Goal: Task Accomplishment & Management: Use online tool/utility

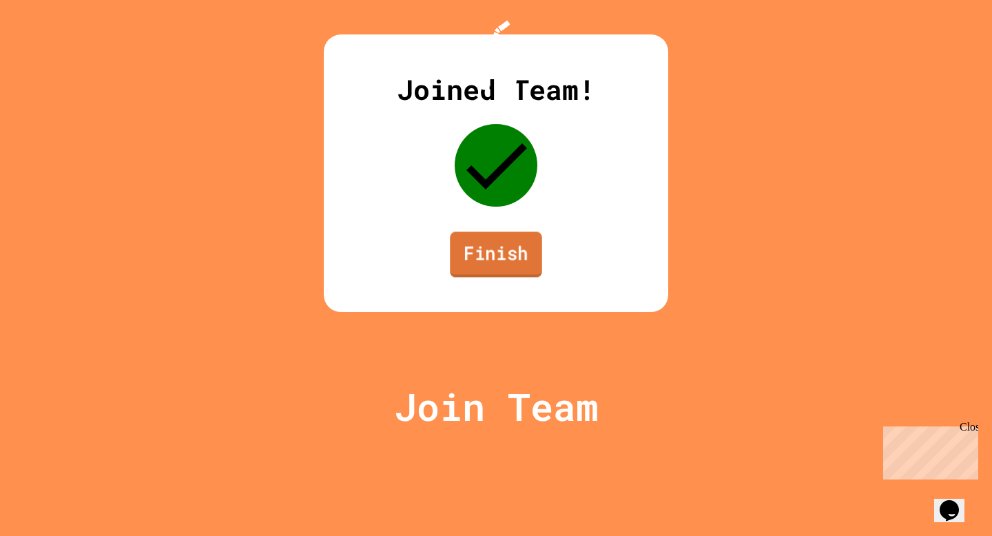
click at [496, 277] on link "Finish" at bounding box center [496, 254] width 92 height 45
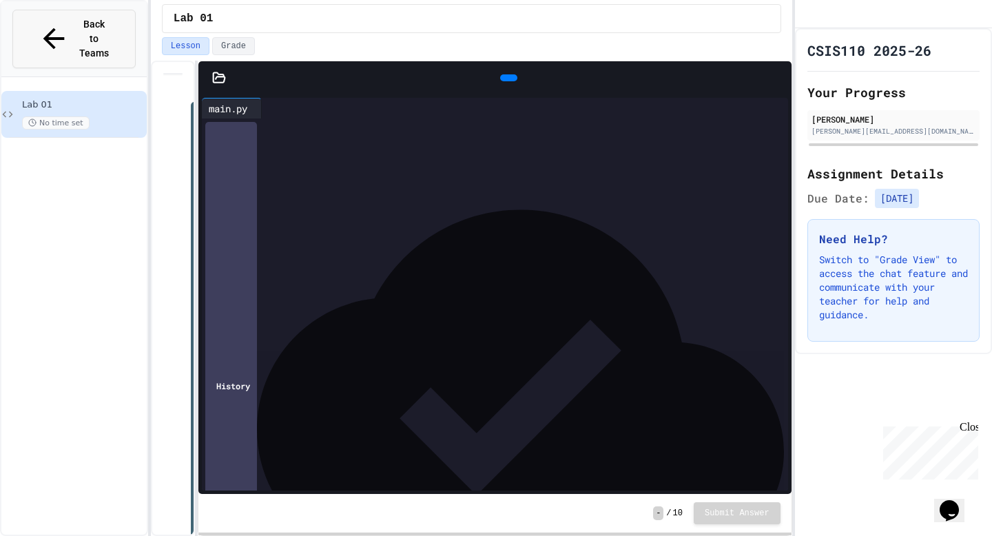
click at [115, 38] on button "Back to Teams" at bounding box center [73, 39] width 123 height 59
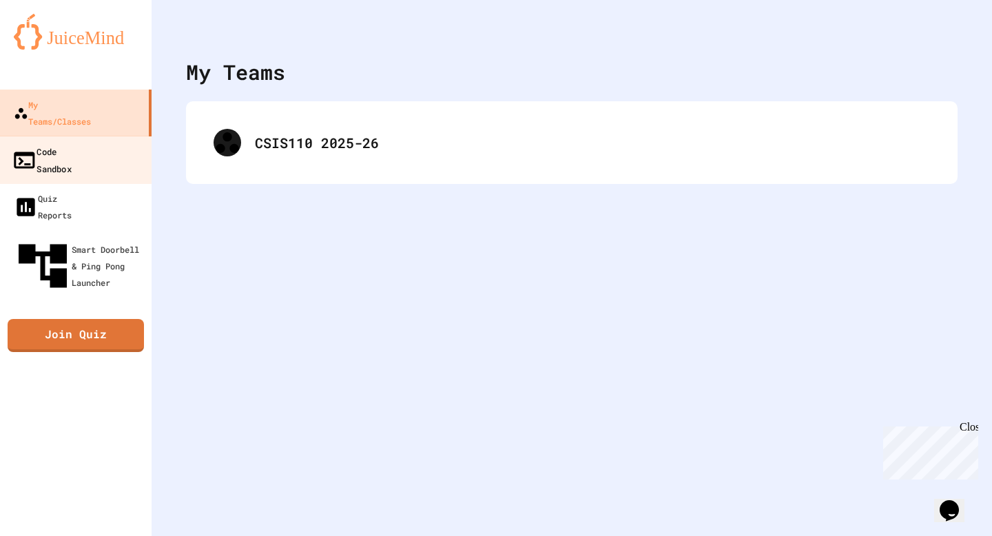
click at [98, 139] on link "Code Sandbox" at bounding box center [76, 160] width 156 height 48
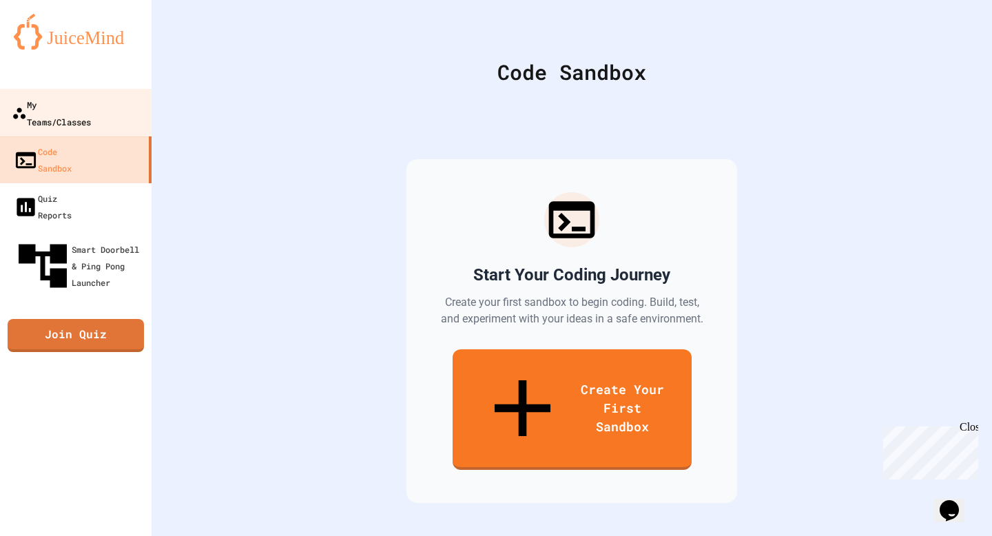
click at [107, 94] on link "My Teams/Classes" at bounding box center [76, 113] width 156 height 48
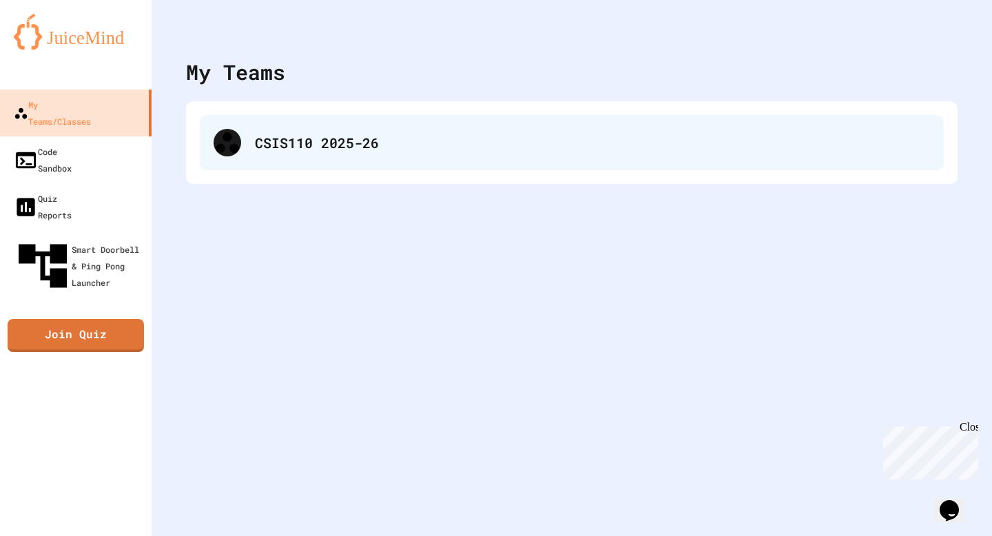
click at [241, 128] on div "CSIS110 2025-26" at bounding box center [572, 142] width 744 height 55
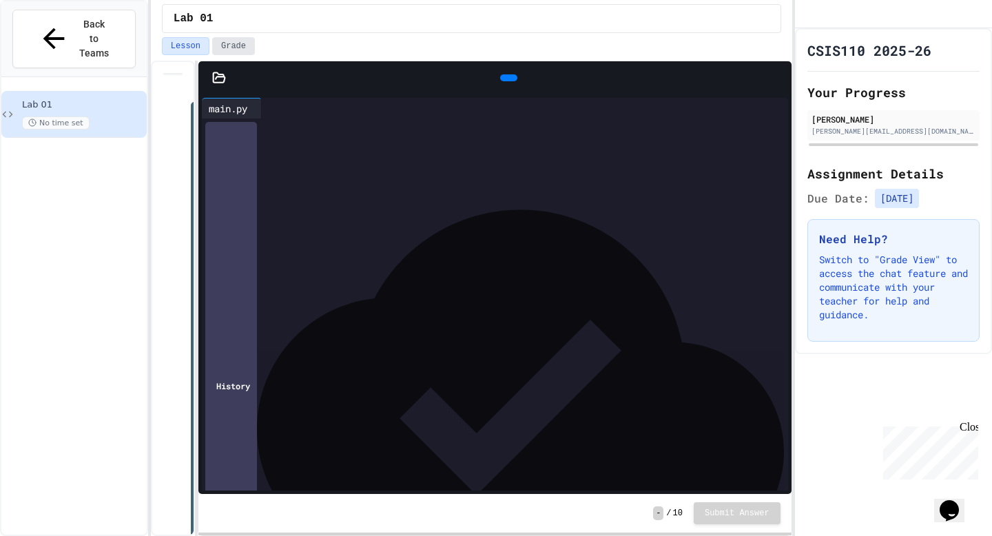
click at [218, 46] on button "Grade" at bounding box center [233, 46] width 43 height 18
click at [185, 42] on button "Lesson" at bounding box center [186, 46] width 48 height 18
click at [244, 44] on button "Grade" at bounding box center [233, 46] width 43 height 18
click at [183, 108] on icon at bounding box center [177, 104] width 11 height 11
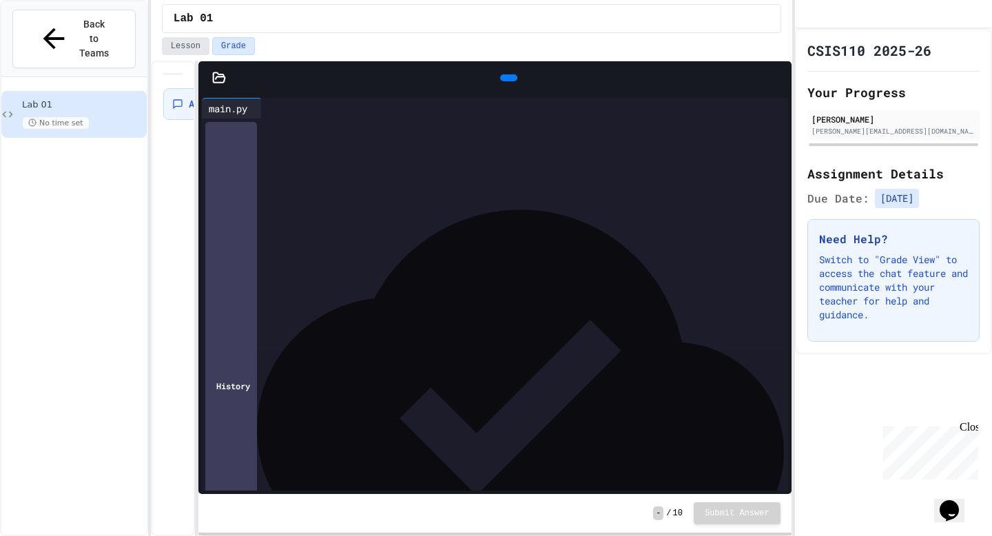
click at [185, 51] on button "Lesson" at bounding box center [186, 46] width 48 height 18
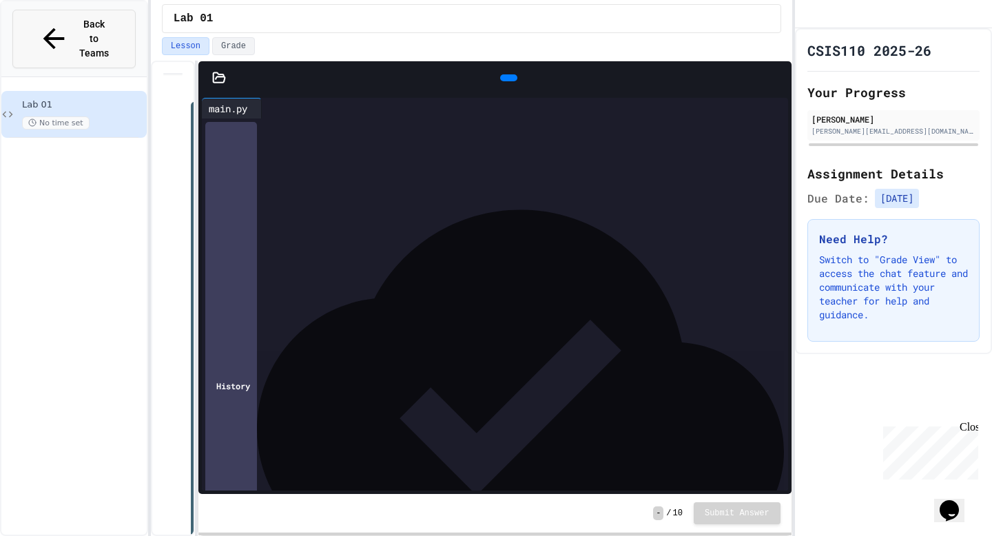
click at [97, 34] on button "Back to Teams" at bounding box center [73, 39] width 123 height 59
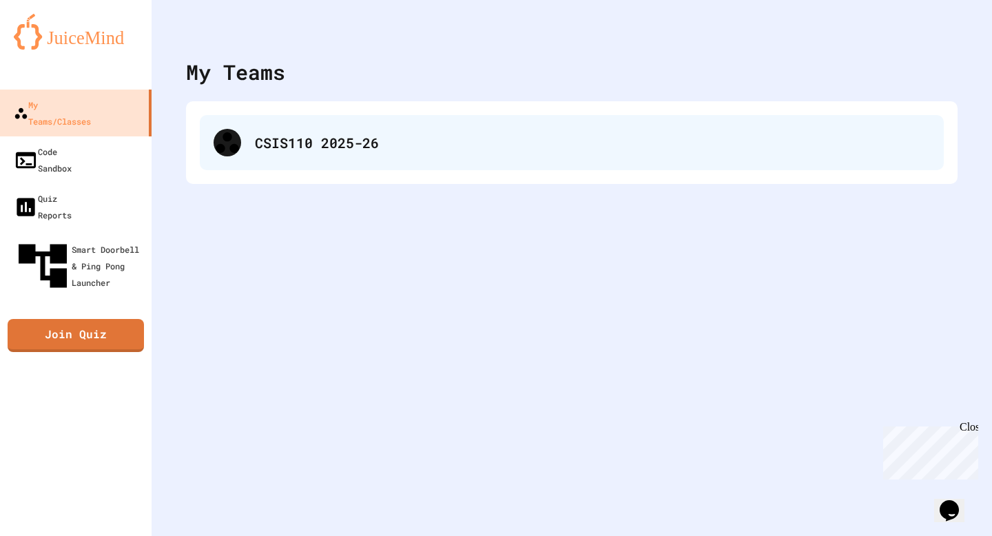
click at [336, 128] on div "CSIS110 2025-26" at bounding box center [572, 142] width 744 height 55
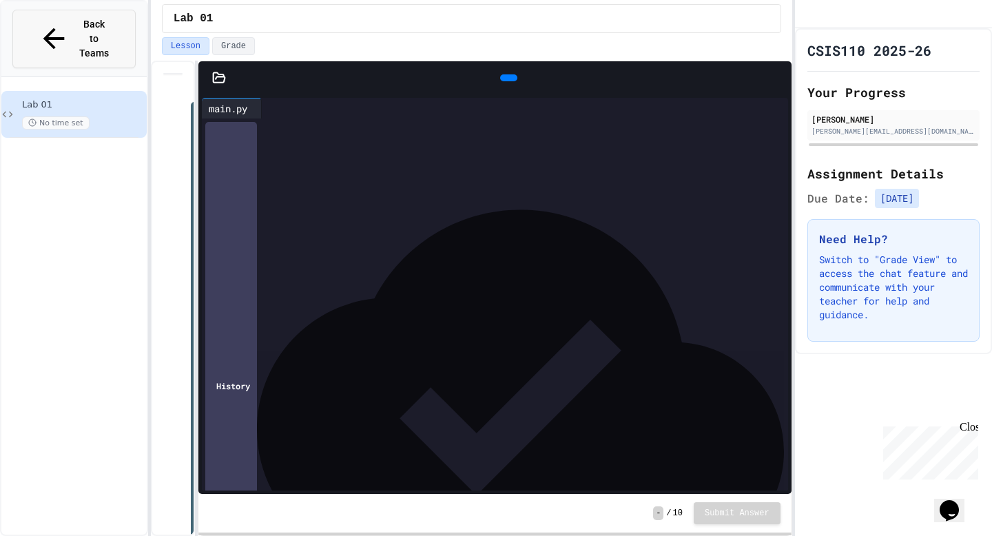
click at [49, 21] on div "Back to Teams" at bounding box center [74, 38] width 72 height 43
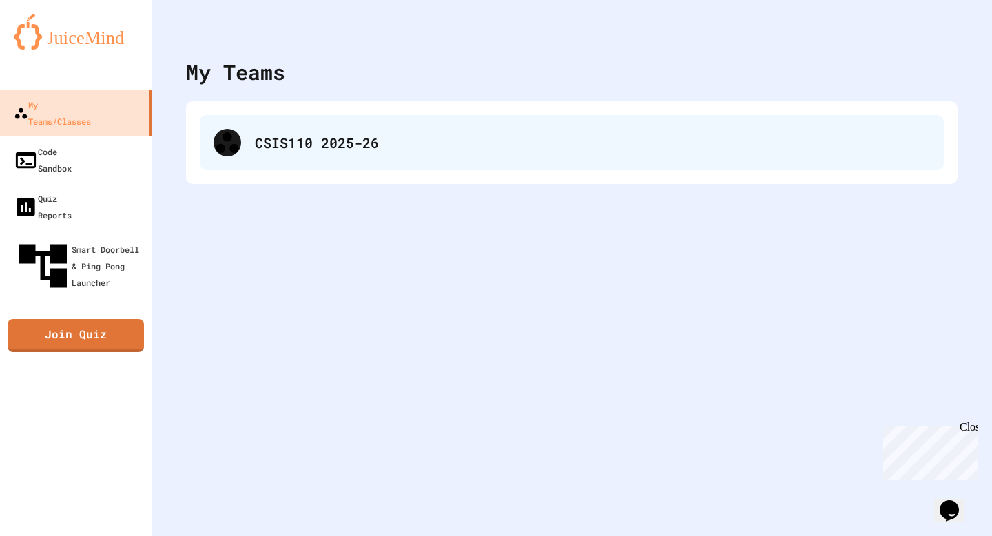
click at [281, 123] on div "CSIS110 2025-26" at bounding box center [572, 142] width 744 height 55
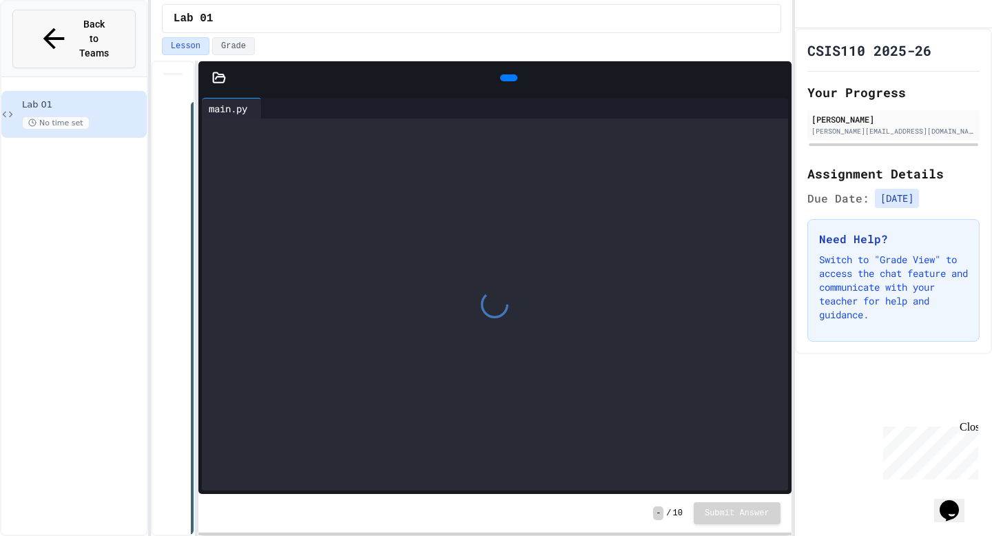
click at [78, 22] on span "Back to Teams" at bounding box center [94, 38] width 32 height 43
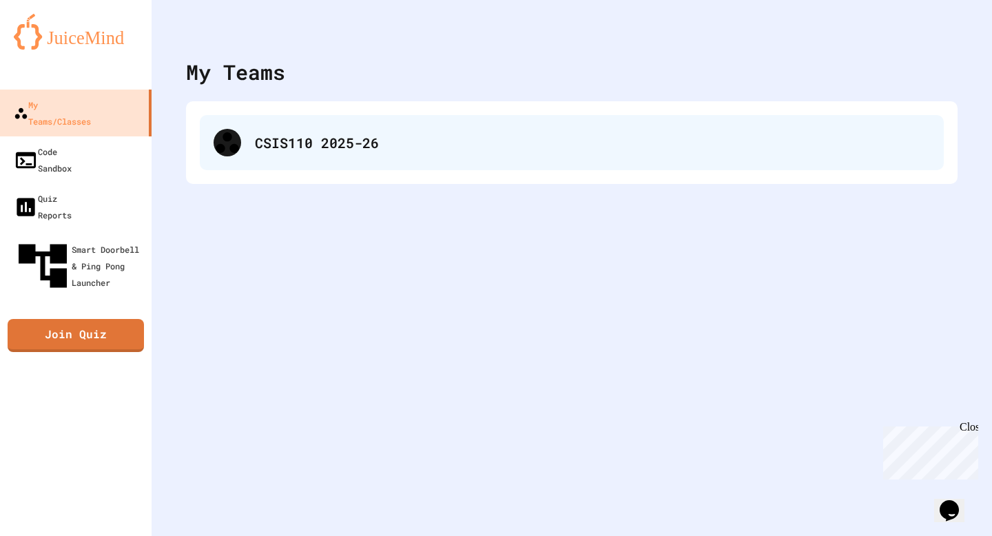
click at [331, 116] on div "CSIS110 2025-26" at bounding box center [572, 142] width 744 height 55
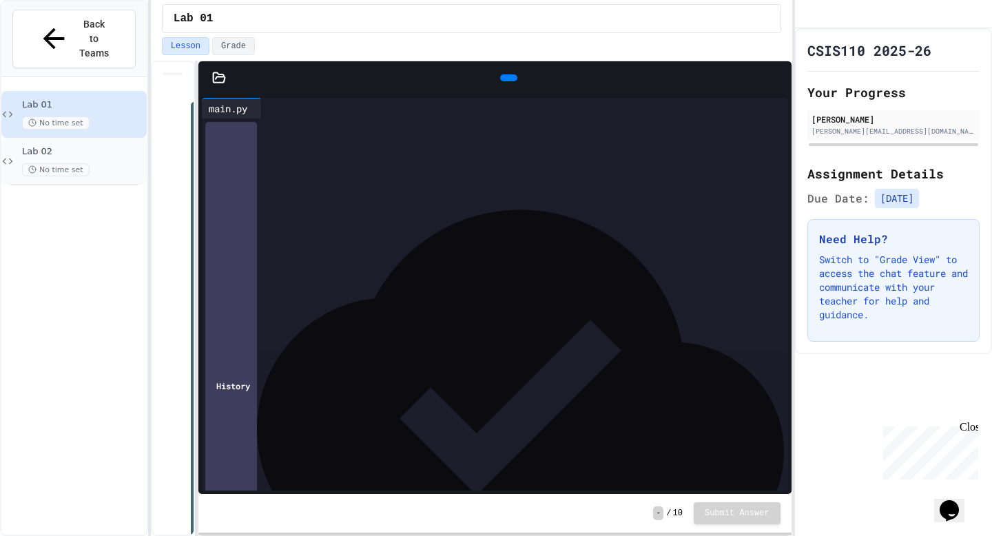
click at [108, 163] on div "No time set" at bounding box center [83, 169] width 122 height 13
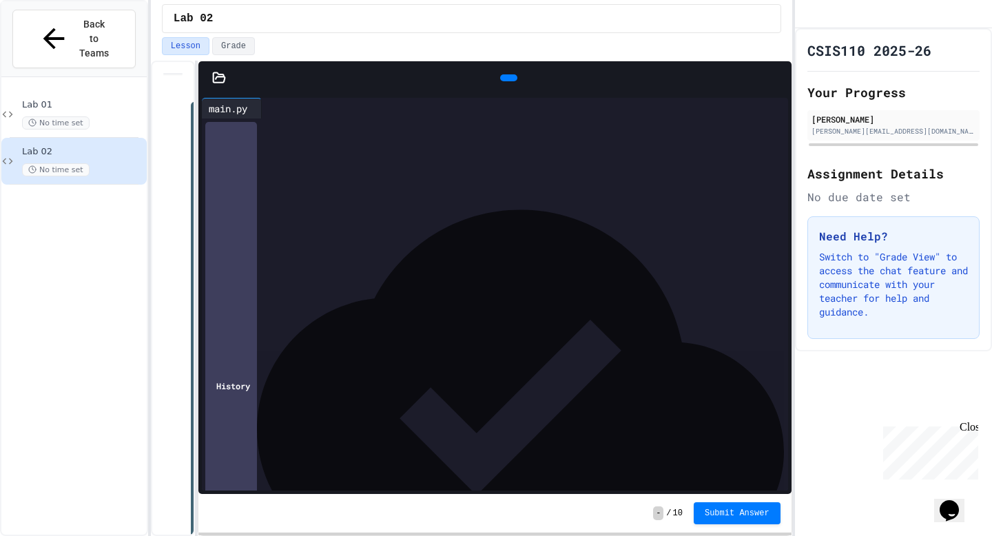
click at [424, 335] on div at bounding box center [508, 334] width 562 height 14
click at [229, 110] on div "main.py" at bounding box center [228, 108] width 52 height 14
click at [218, 81] on icon at bounding box center [219, 78] width 14 height 14
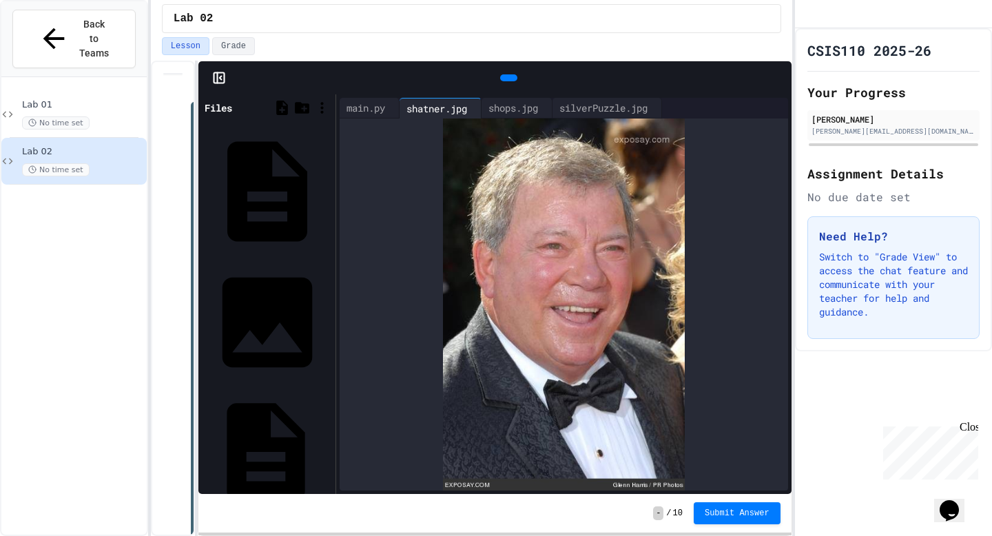
click at [328, 445] on div "main.py" at bounding box center [328, 452] width 0 height 14
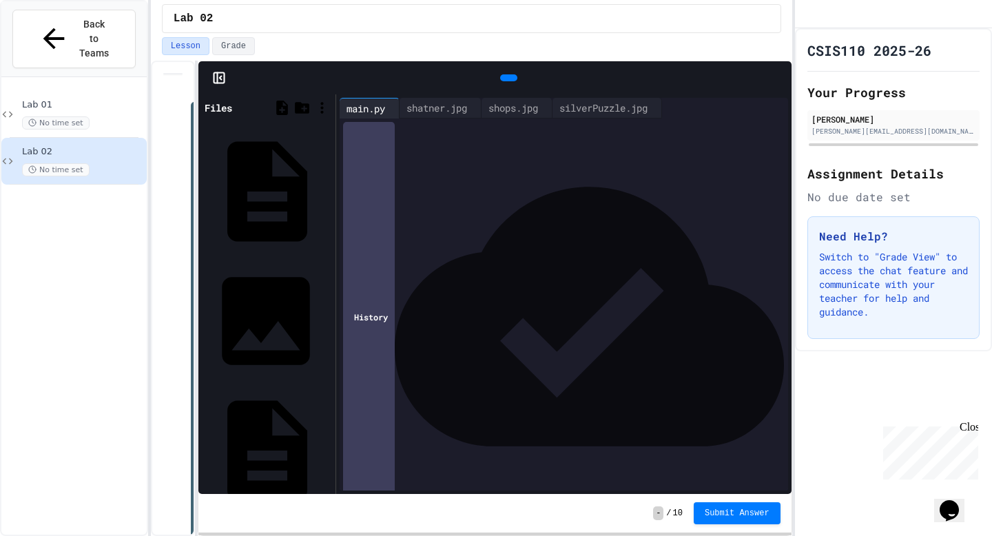
click at [249, 257] on div "bronzePuzzle.jpg" at bounding box center [267, 321] width 130 height 128
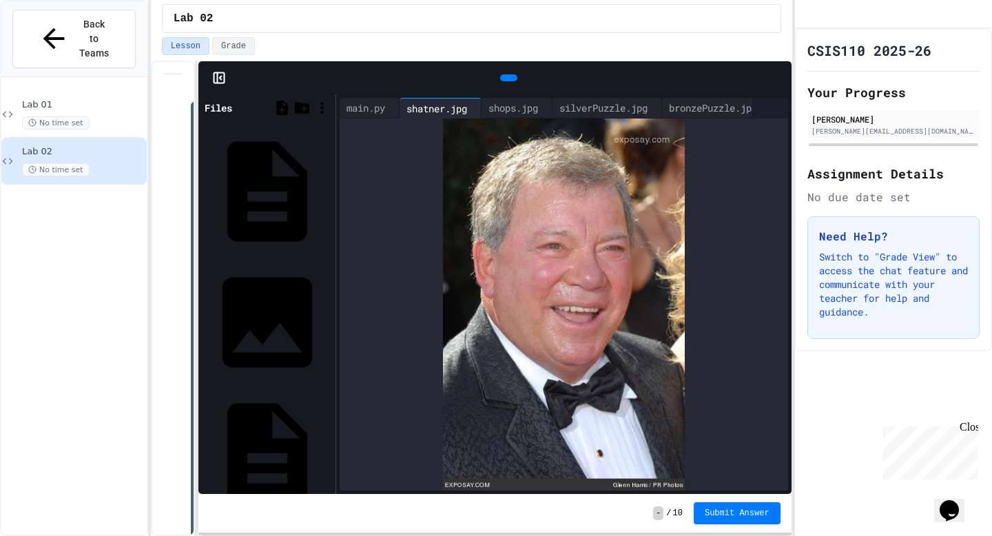
click at [330, 103] on div at bounding box center [322, 108] width 20 height 20
click at [323, 103] on icon at bounding box center [322, 107] width 17 height 17
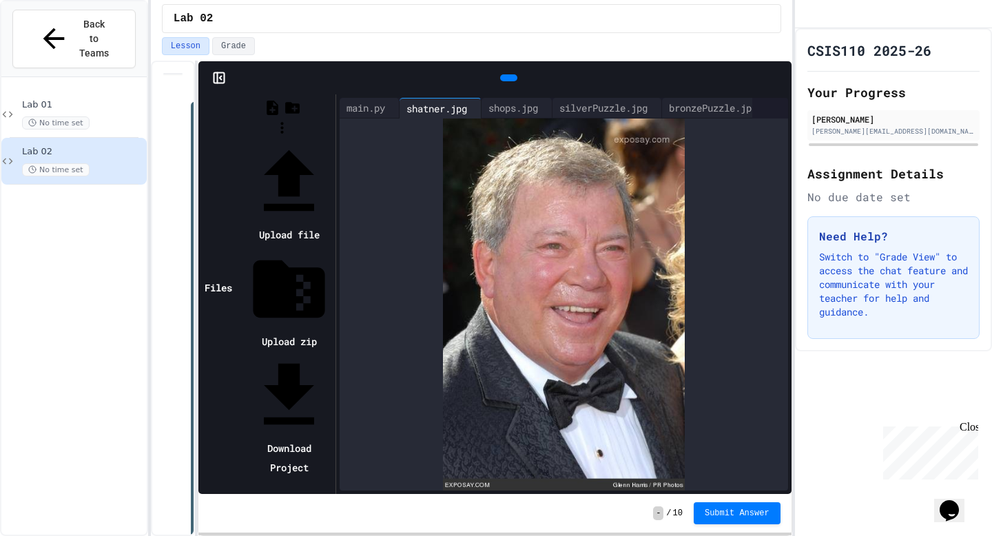
click at [332, 139] on icon at bounding box center [289, 182] width 86 height 86
click at [332, 139] on li "Upload file" at bounding box center [289, 191] width 86 height 105
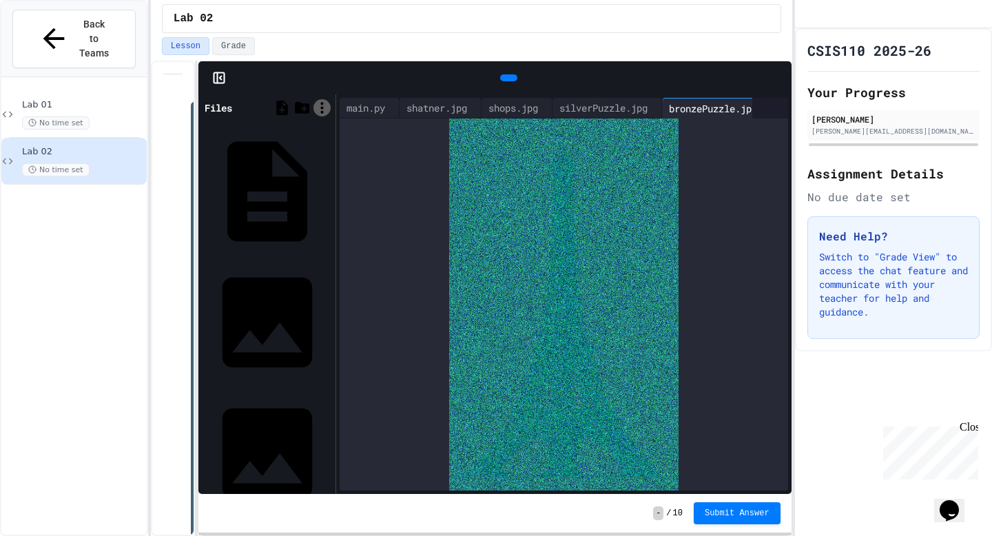
click at [318, 110] on icon at bounding box center [322, 107] width 17 height 17
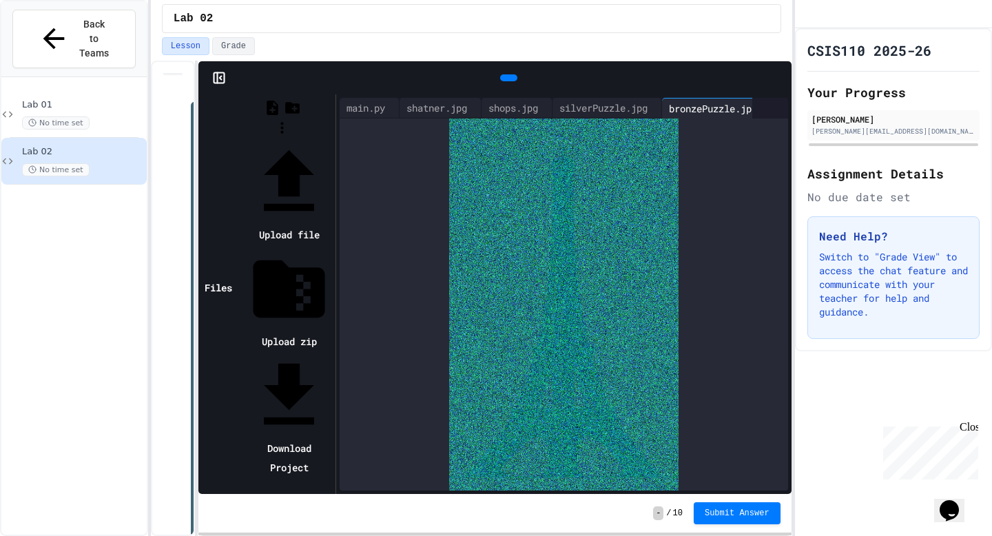
click at [268, 139] on div at bounding box center [282, 139] width 100 height 0
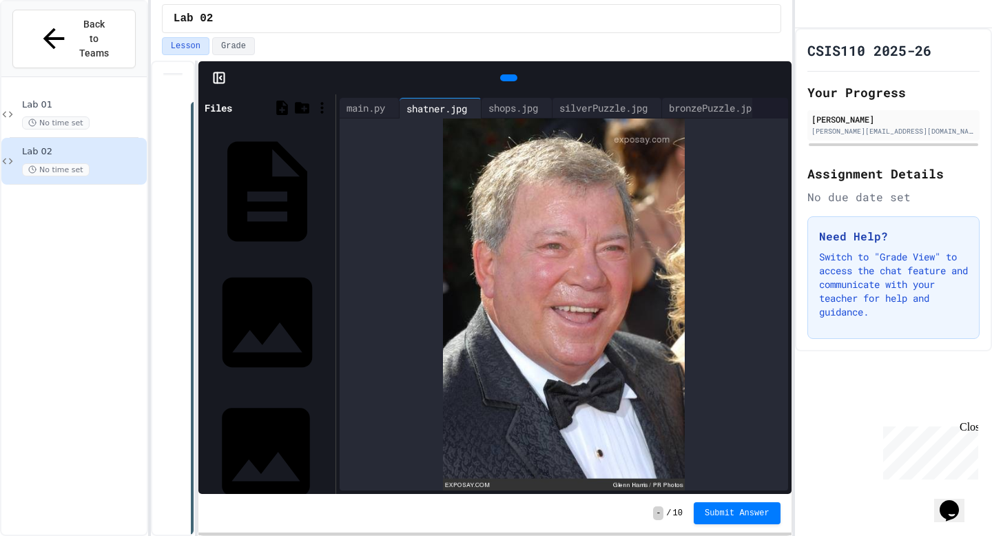
click at [285, 388] on div "lighting [PERSON_NAME].jpeg" at bounding box center [267, 452] width 130 height 128
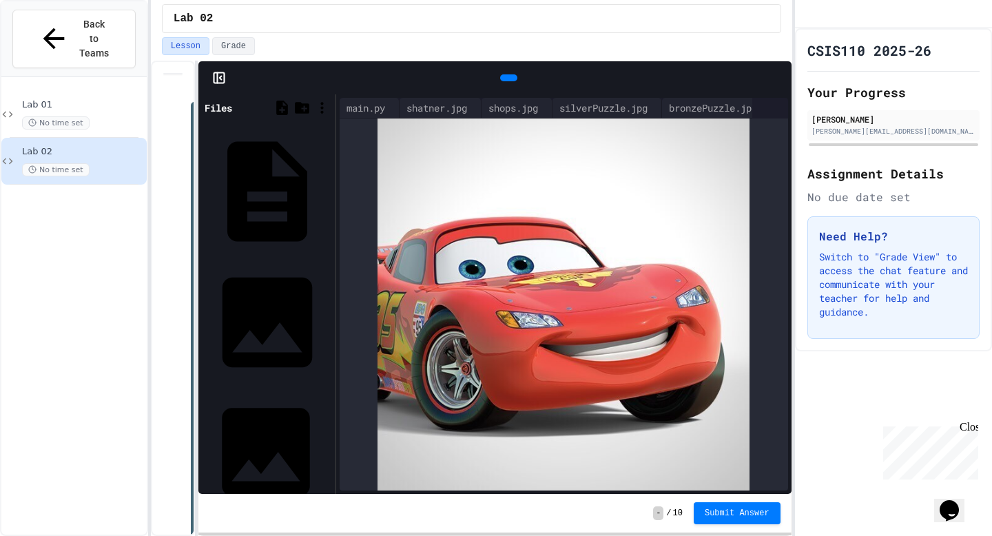
click at [328, 445] on div "lighting [PERSON_NAME].jpeg" at bounding box center [328, 452] width 0 height 14
click at [321, 105] on icon at bounding box center [322, 107] width 17 height 17
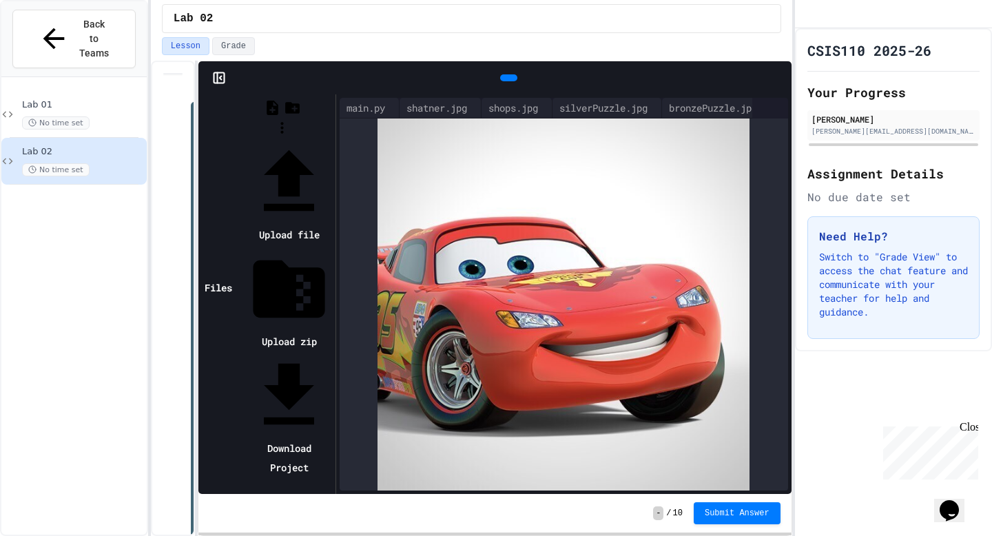
click at [332, 139] on icon at bounding box center [289, 182] width 86 height 86
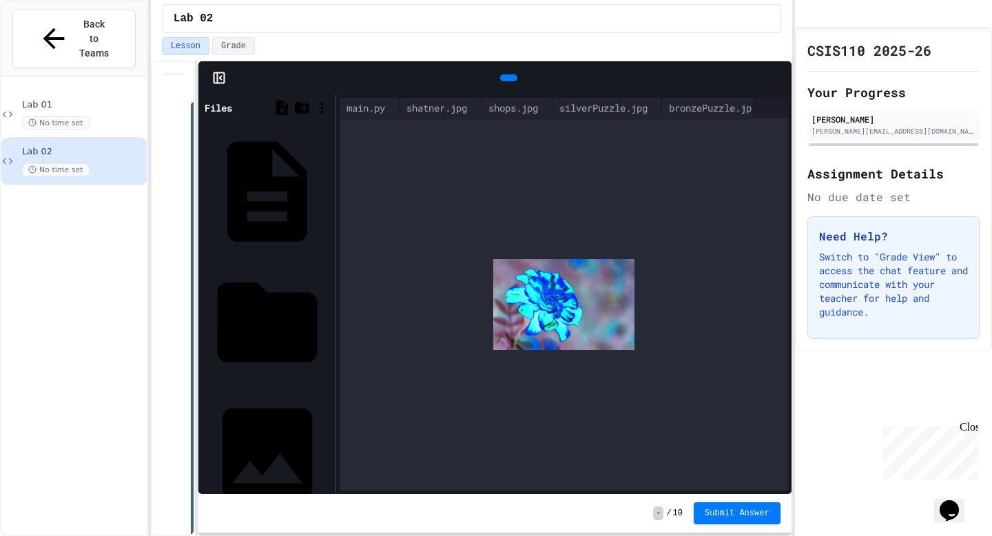
click at [578, 267] on img at bounding box center [563, 304] width 141 height 91
click at [349, 101] on div "main.py" at bounding box center [366, 108] width 52 height 14
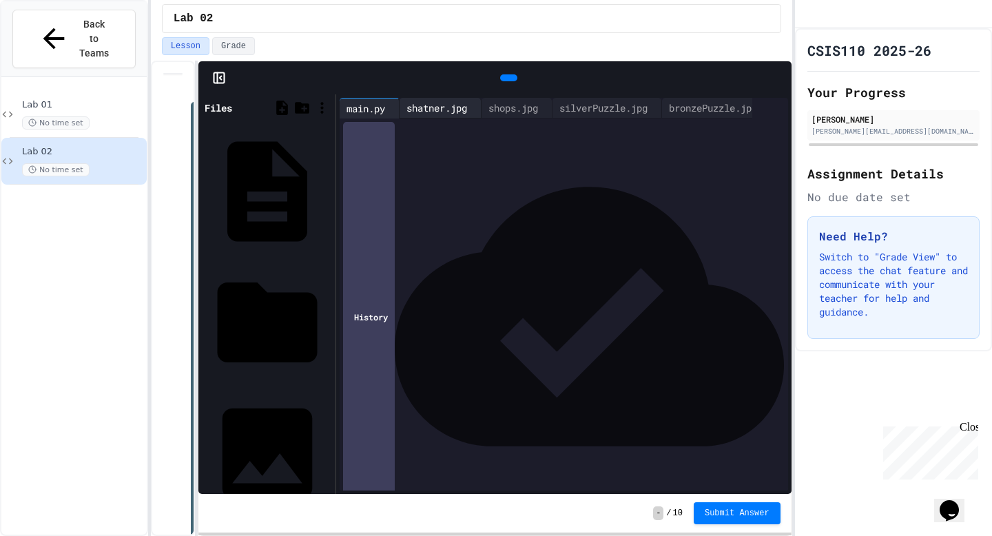
click at [429, 103] on div "shatner.jpg" at bounding box center [437, 108] width 74 height 14
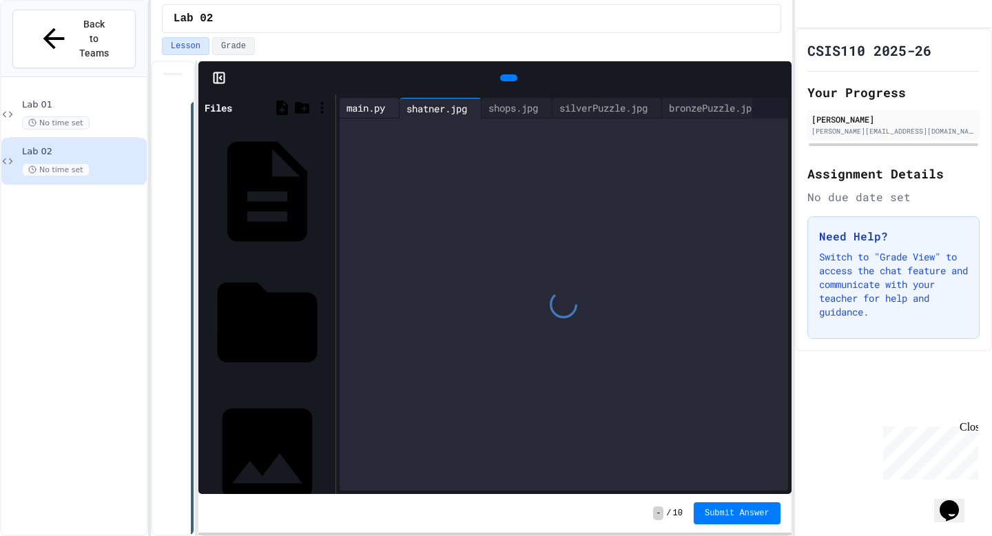
click at [360, 103] on div "main.py" at bounding box center [366, 108] width 52 height 14
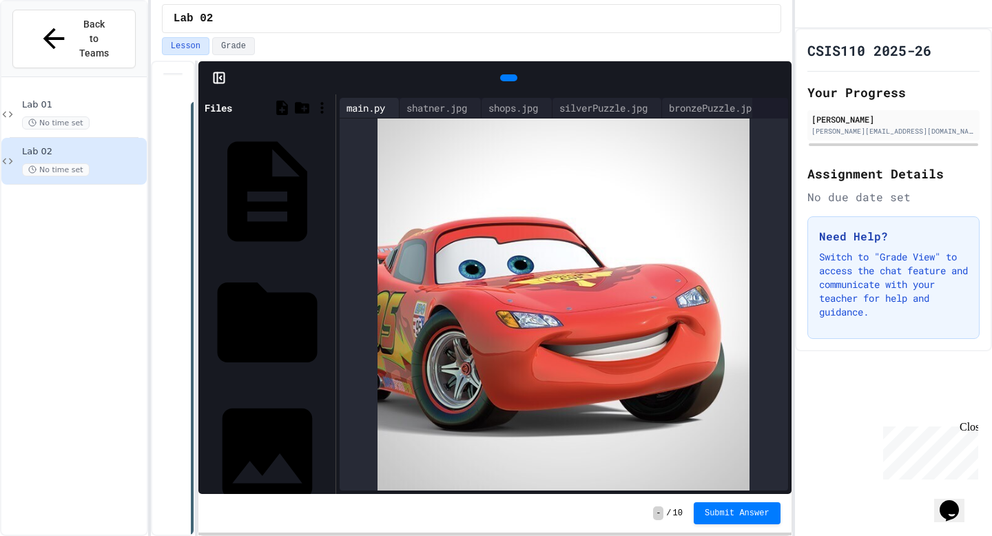
click at [351, 101] on div "main.py" at bounding box center [366, 108] width 52 height 14
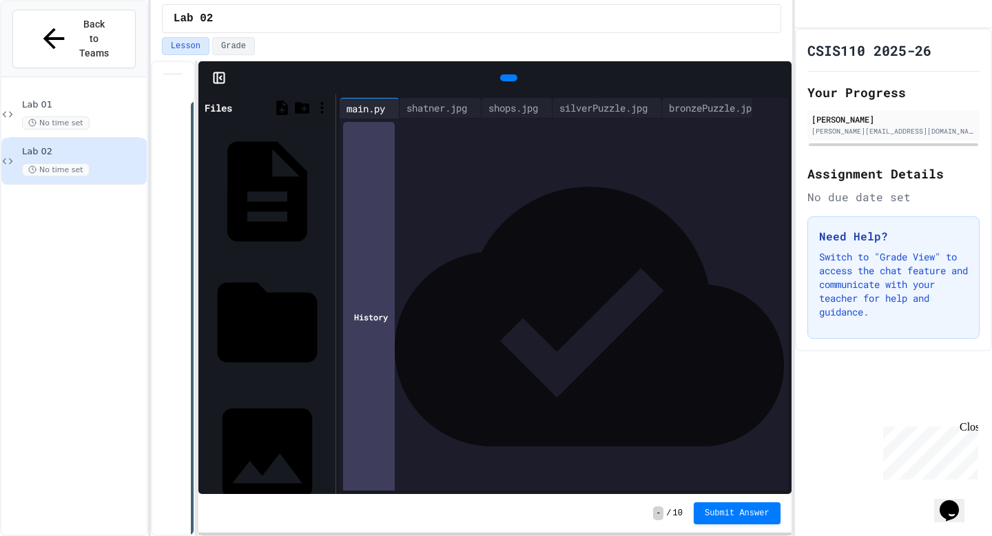
click at [511, 76] on div at bounding box center [508, 77] width 17 height 7
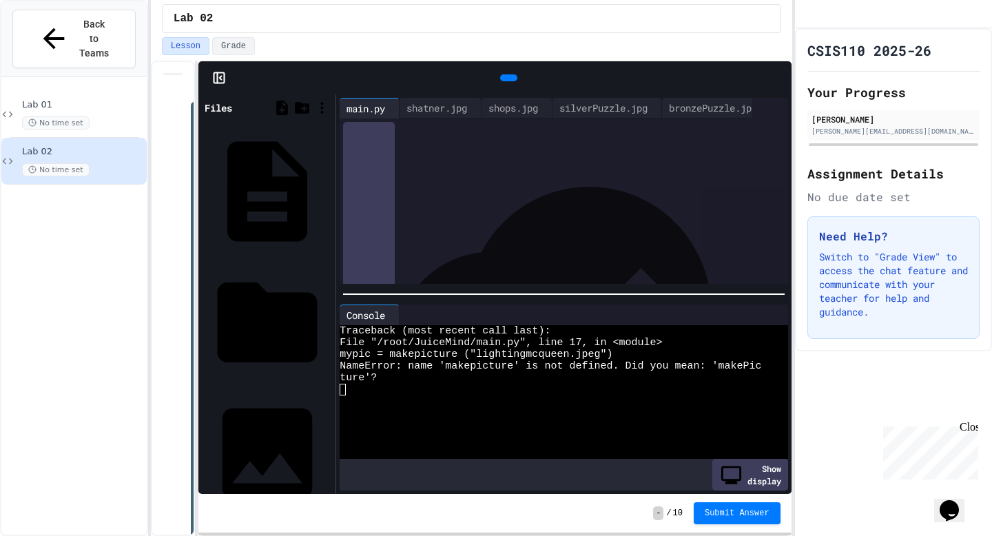
scroll to position [183, 0]
click at [396, 316] on icon at bounding box center [396, 316] width 0 height 0
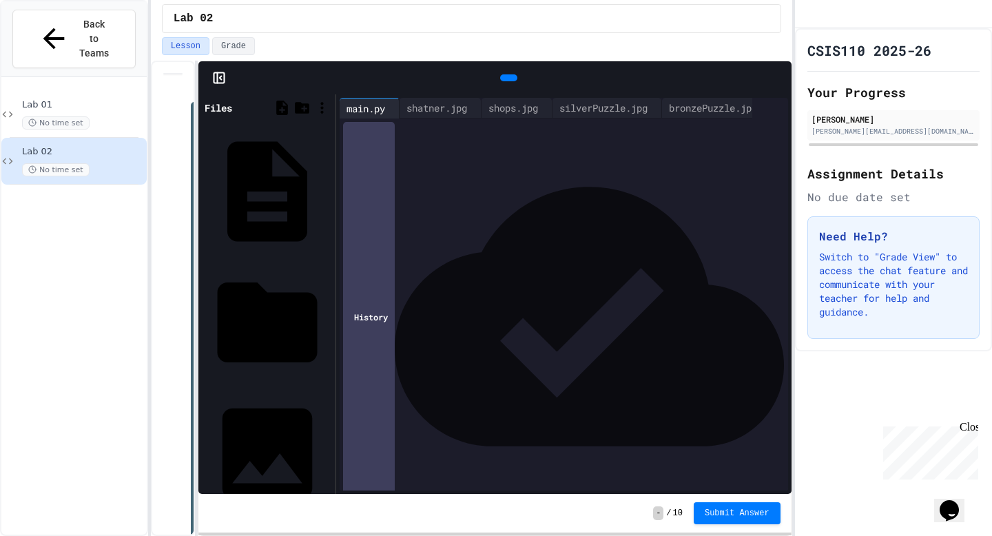
click at [404, 376] on span "**********" at bounding box center [394, 375] width 50 height 10
click at [543, 393] on div at bounding box center [577, 389] width 424 height 14
click at [507, 78] on icon at bounding box center [507, 78] width 0 height 0
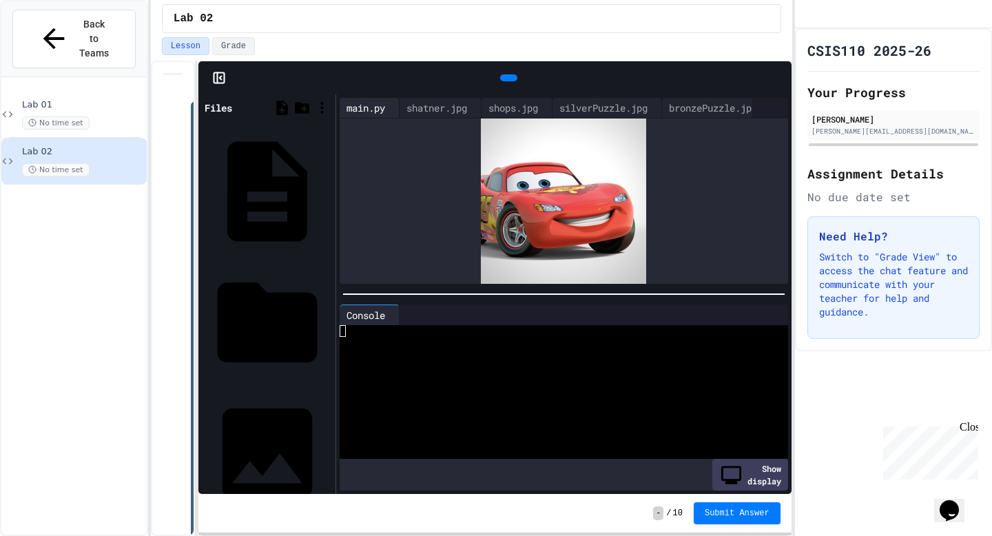
click at [356, 102] on div "main.py" at bounding box center [366, 108] width 52 height 14
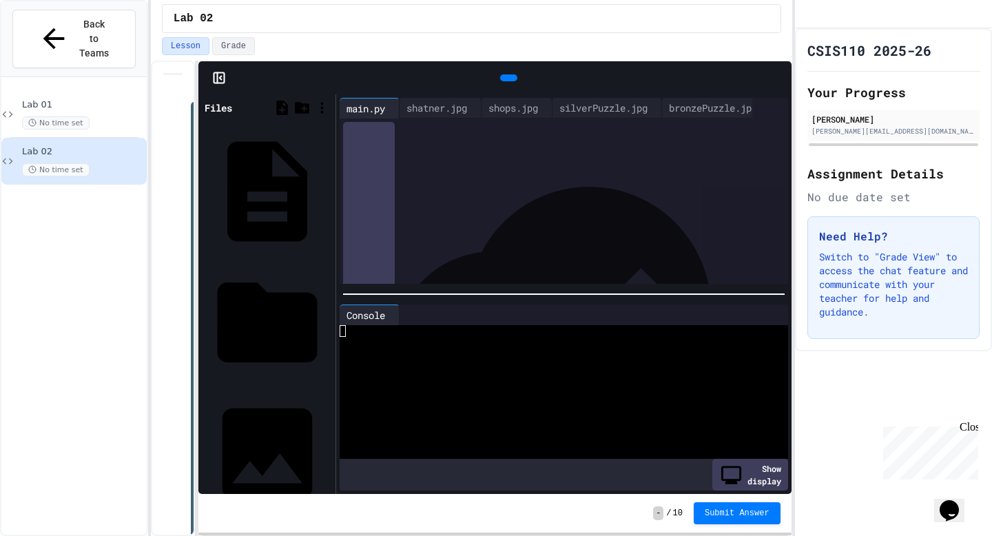
scroll to position [183, 0]
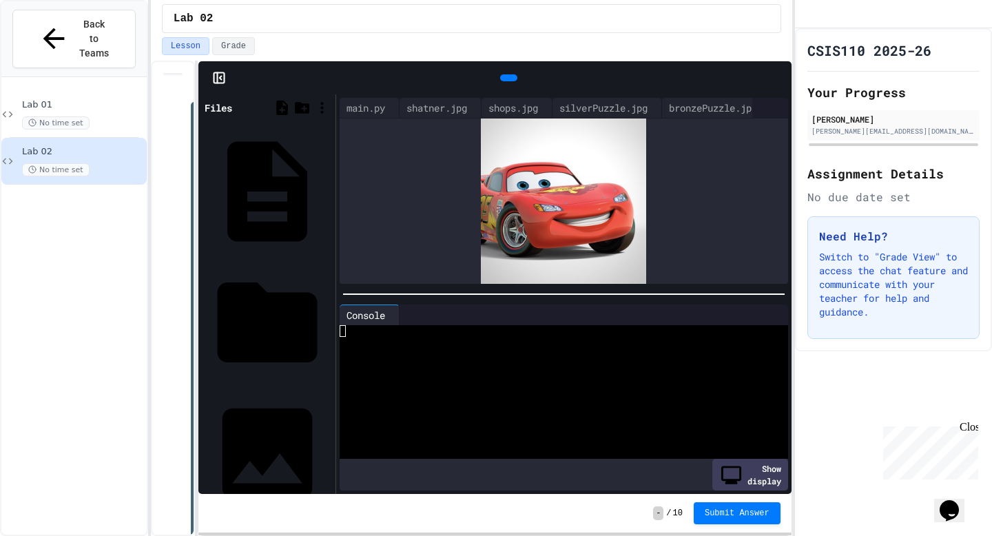
click at [369, 88] on div at bounding box center [508, 78] width 537 height 21
click at [369, 101] on div "main.py" at bounding box center [366, 108] width 52 height 14
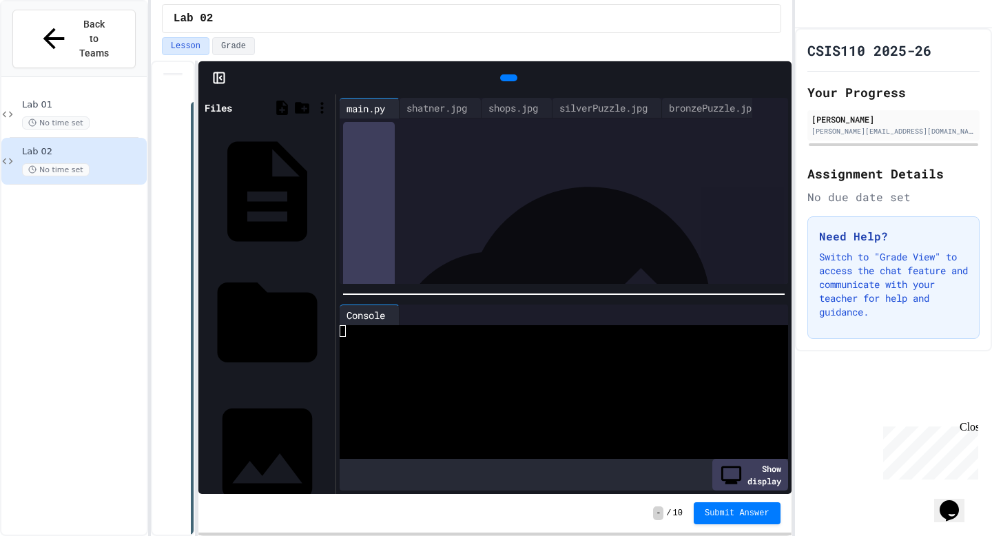
scroll to position [56, 0]
click at [500, 74] on div at bounding box center [508, 77] width 17 height 7
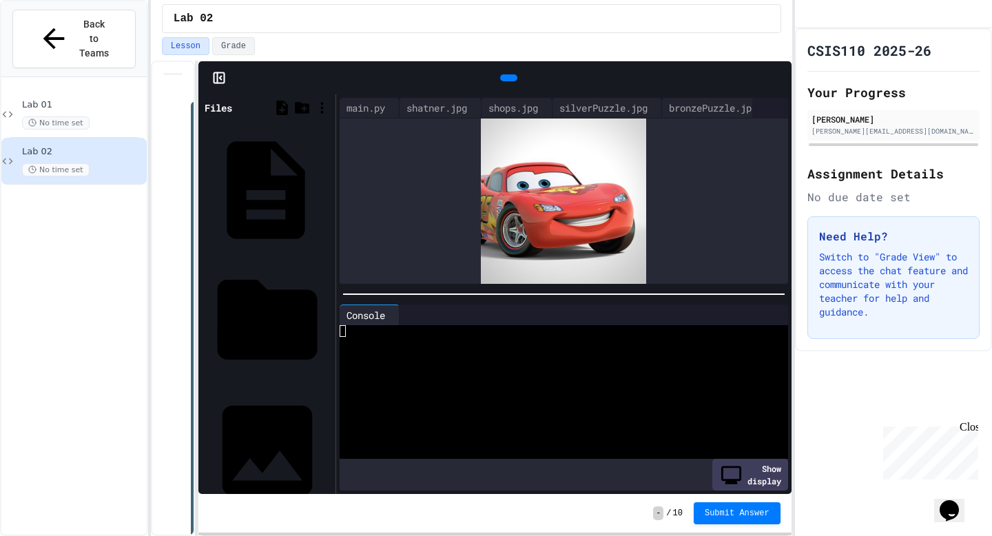
click at [328, 183] on div "JES.py" at bounding box center [328, 190] width 0 height 14
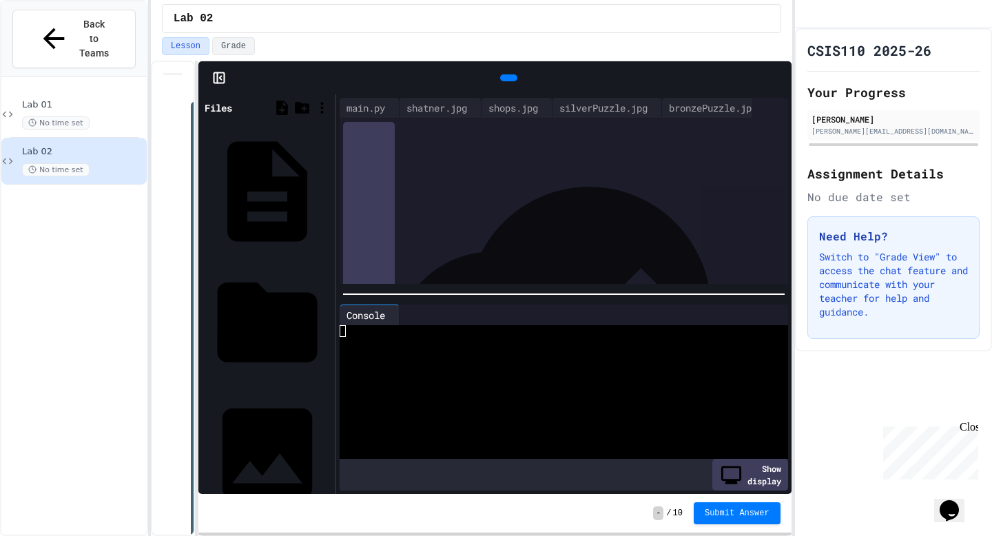
scroll to position [1639, 0]
click at [328, 445] on div "bronzePuzzle.jpg" at bounding box center [328, 452] width 0 height 14
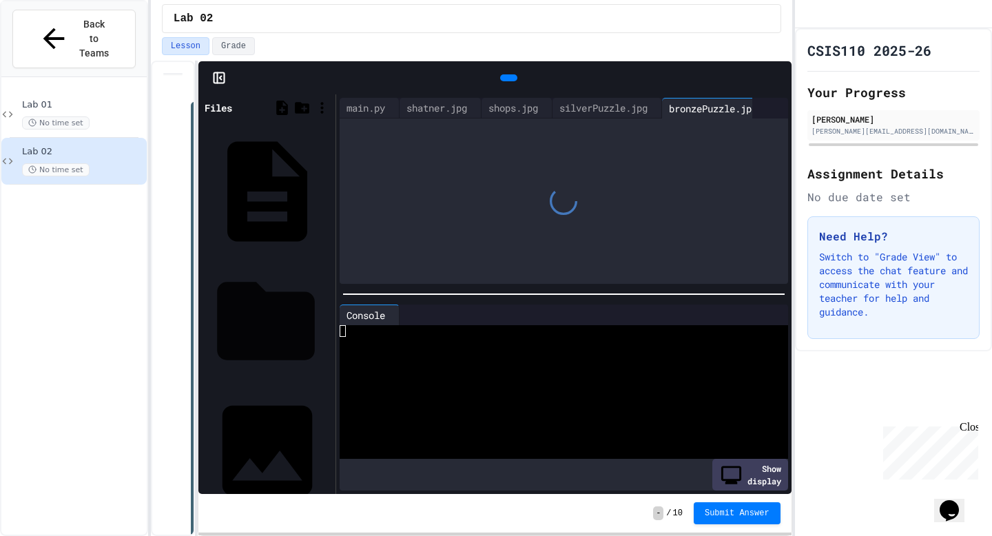
click at [328, 314] on div "__pycache__" at bounding box center [328, 321] width 0 height 14
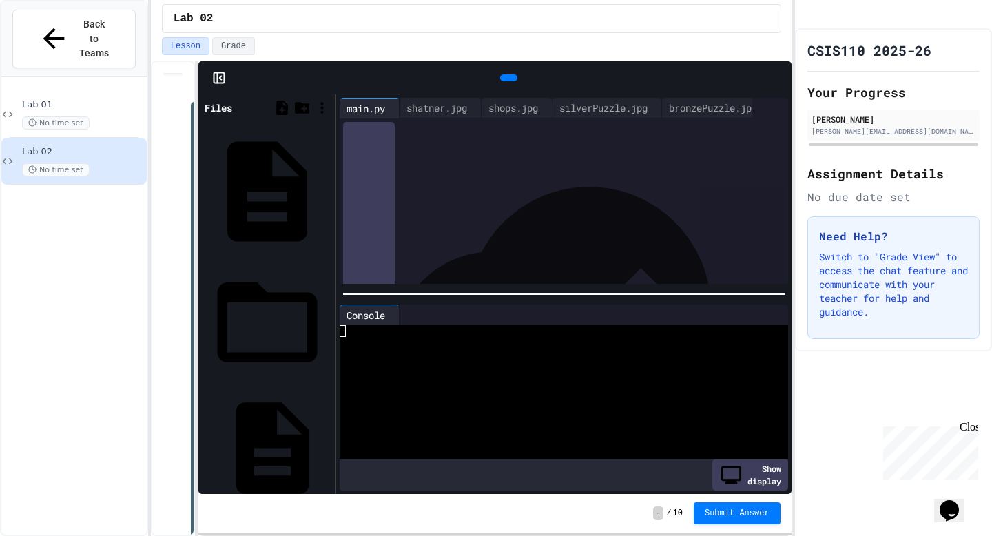
scroll to position [183, 0]
